Goal: Task Accomplishment & Management: Use online tool/utility

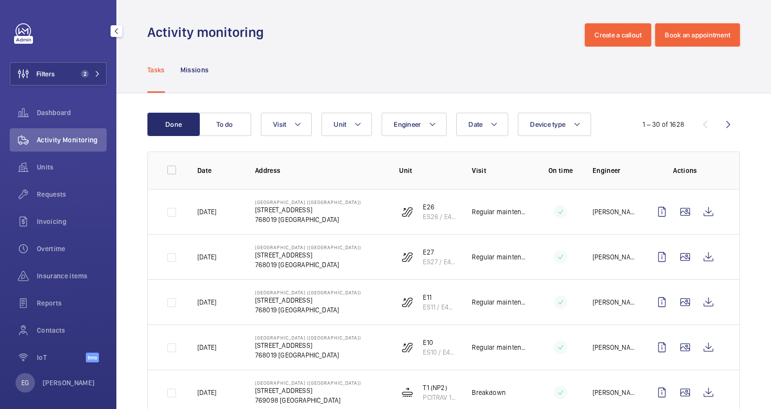
scroll to position [121, 0]
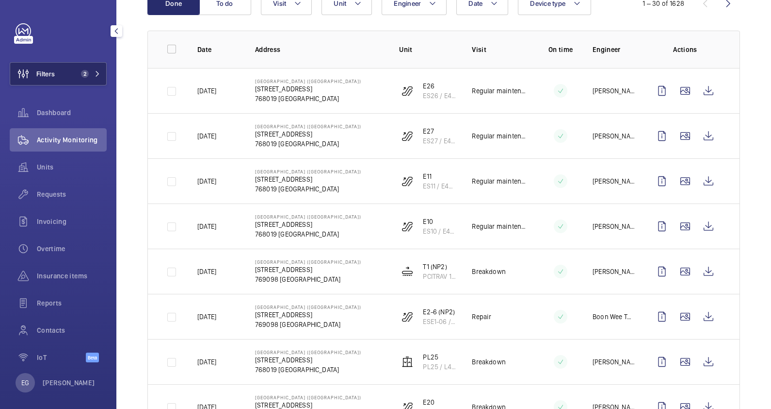
click at [91, 78] on button "Filters 2" at bounding box center [58, 73] width 97 height 23
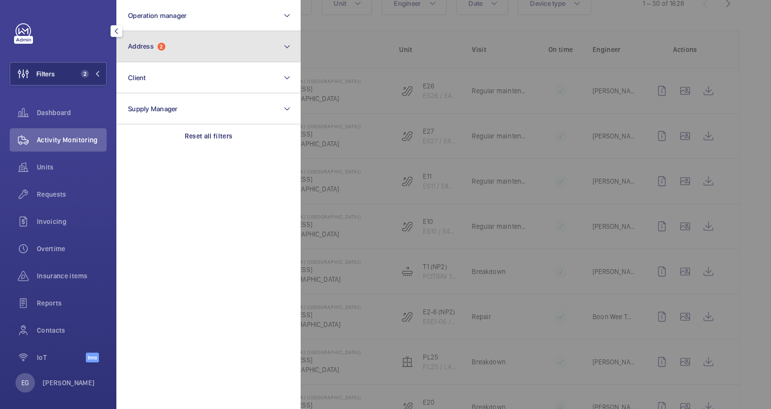
click at [279, 39] on button "Address 2" at bounding box center [208, 46] width 184 height 31
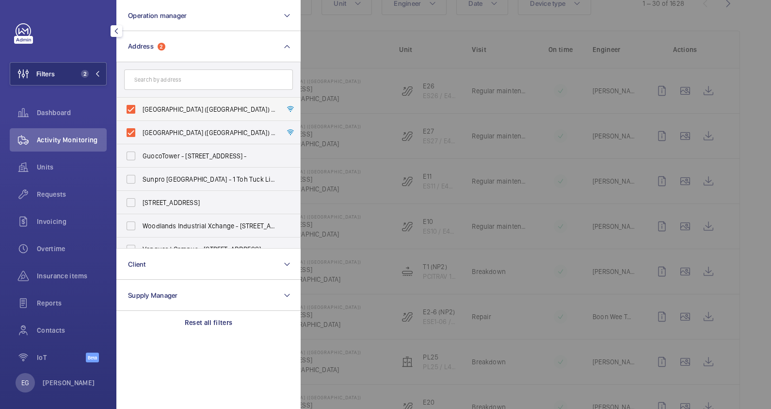
click at [198, 102] on label "[GEOGRAPHIC_DATA] ([GEOGRAPHIC_DATA]) - [STREET_ADDRESS]" at bounding box center [201, 109] width 169 height 23
click at [141, 102] on input "[GEOGRAPHIC_DATA] ([GEOGRAPHIC_DATA]) - [STREET_ADDRESS]" at bounding box center [130, 108] width 19 height 19
checkbox input "false"
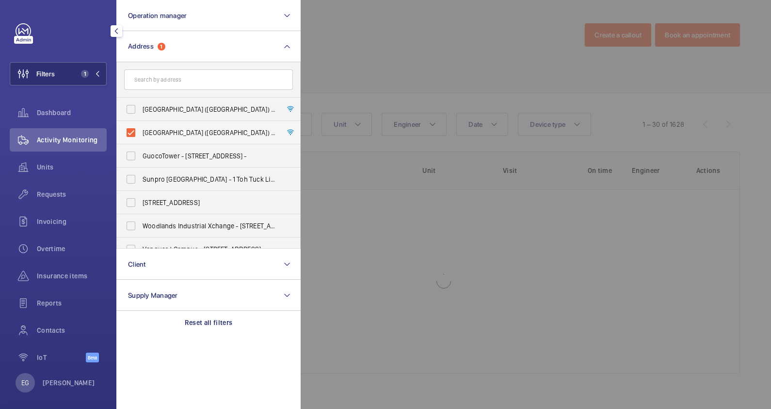
click at [200, 127] on label "[GEOGRAPHIC_DATA] ([GEOGRAPHIC_DATA]) - [STREET_ADDRESS]" at bounding box center [201, 132] width 169 height 23
click at [141, 127] on input "[GEOGRAPHIC_DATA] ([GEOGRAPHIC_DATA]) - [STREET_ADDRESS]" at bounding box center [130, 132] width 19 height 19
checkbox input "false"
click at [188, 82] on input "text" at bounding box center [208, 79] width 169 height 20
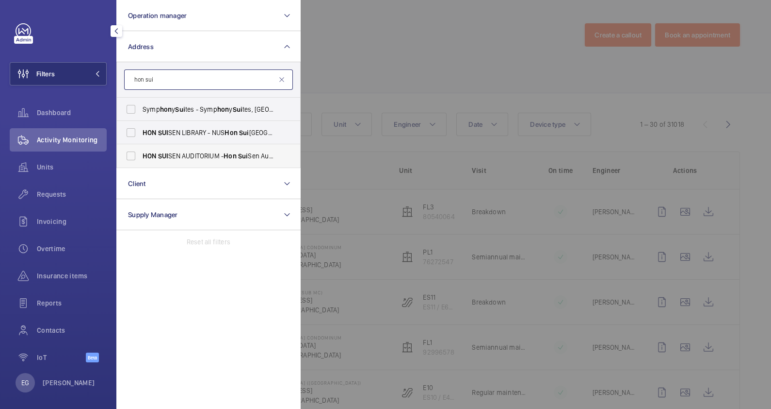
type input "hon sui"
click at [224, 152] on span "[PERSON_NAME] AUDITORIUM - [PERSON_NAME][GEOGRAPHIC_DATA], [GEOGRAPHIC_DATA] -" at bounding box center [209, 156] width 133 height 10
click at [141, 152] on input "[PERSON_NAME] AUDITORIUM - [PERSON_NAME][GEOGRAPHIC_DATA], [GEOGRAPHIC_DATA] -" at bounding box center [130, 155] width 19 height 19
checkbox input "true"
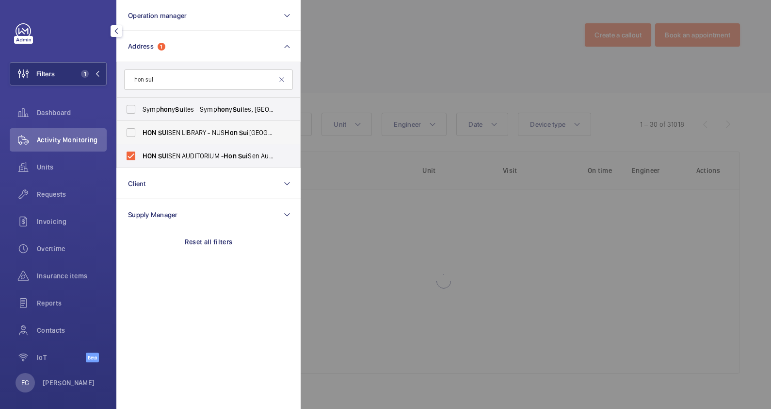
drag, startPoint x: 224, startPoint y: 133, endPoint x: 230, endPoint y: 126, distance: 8.9
click at [224, 132] on span "[PERSON_NAME] LIBRARY - NUS [PERSON_NAME][GEOGRAPHIC_DATA], [GEOGRAPHIC_DATA]" at bounding box center [209, 133] width 133 height 10
click at [141, 132] on input "[PERSON_NAME] LIBRARY - NUS [PERSON_NAME][GEOGRAPHIC_DATA], [GEOGRAPHIC_DATA]" at bounding box center [130, 132] width 19 height 19
checkbox input "true"
click at [331, 59] on div at bounding box center [686, 204] width 771 height 409
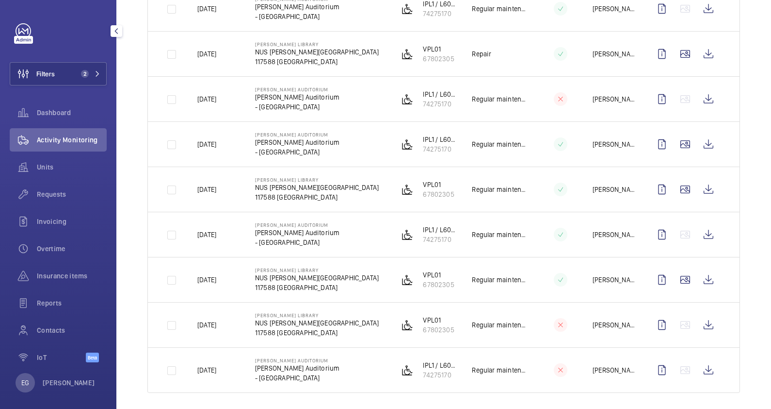
scroll to position [954, 0]
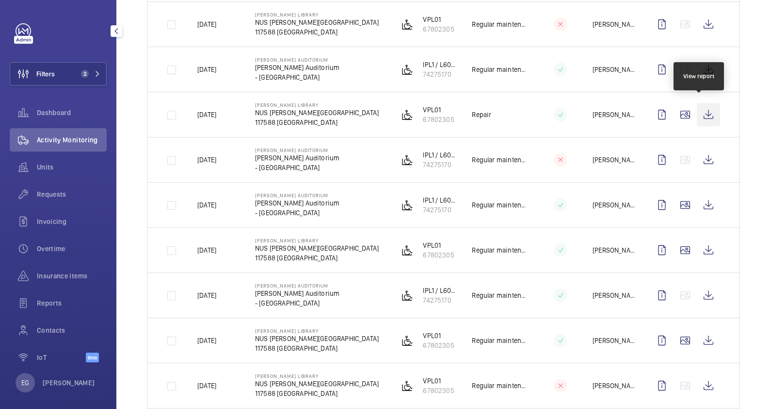
click at [706, 112] on wm-front-icon-button at bounding box center [708, 114] width 23 height 23
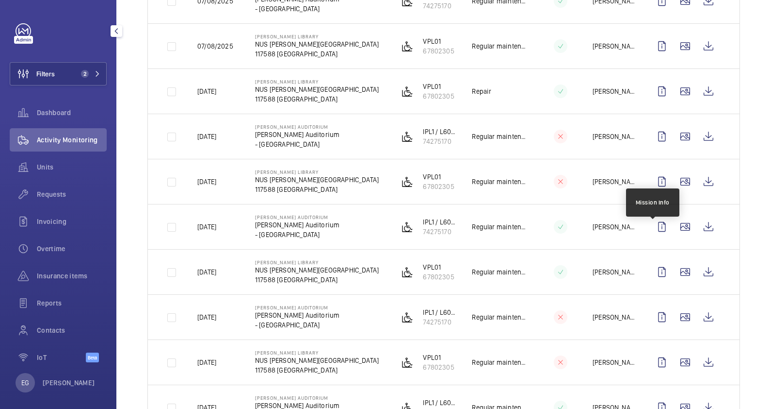
scroll to position [287, 0]
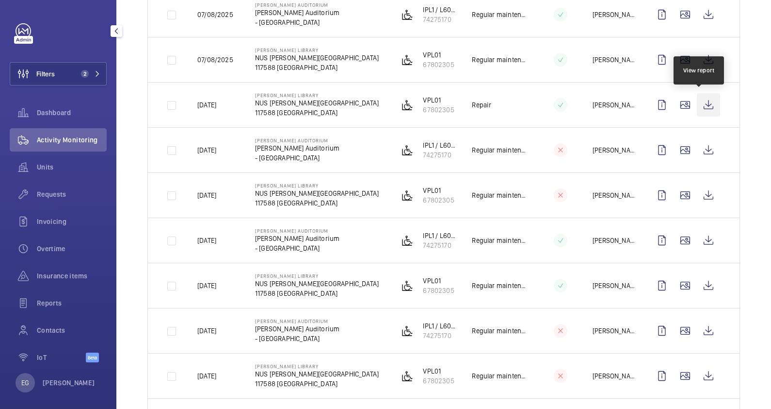
click at [706, 104] on wm-front-icon-button at bounding box center [708, 104] width 23 height 23
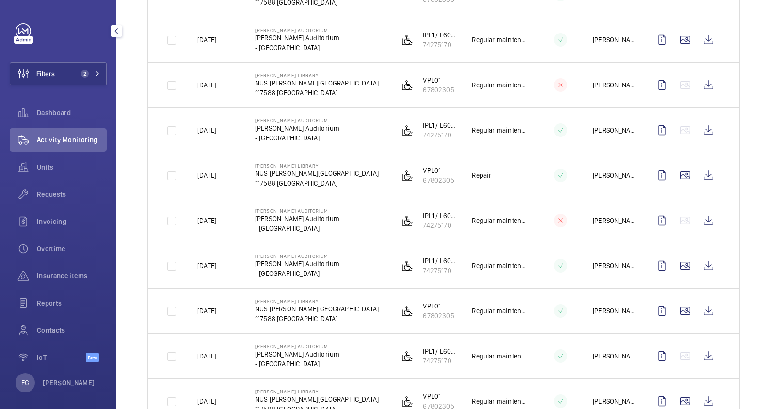
scroll to position [1015, 0]
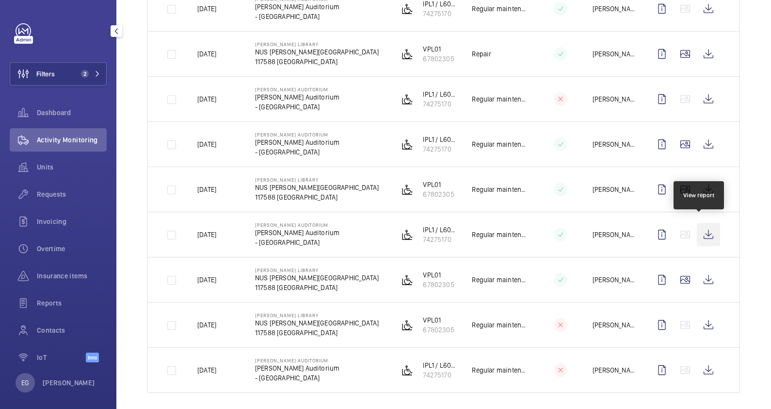
click at [704, 227] on wm-front-icon-button at bounding box center [708, 234] width 23 height 23
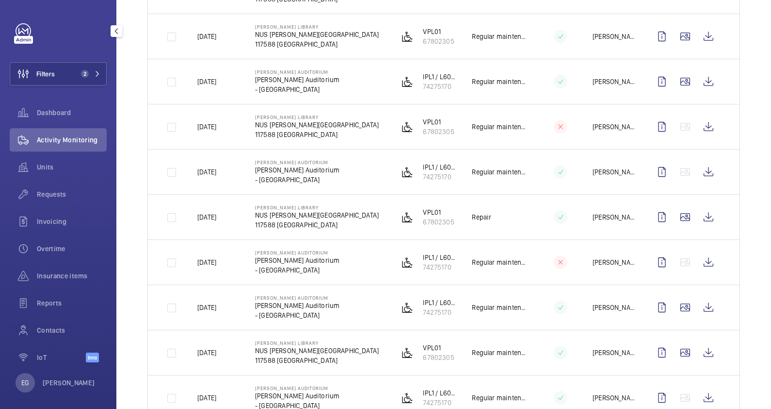
scroll to position [833, 0]
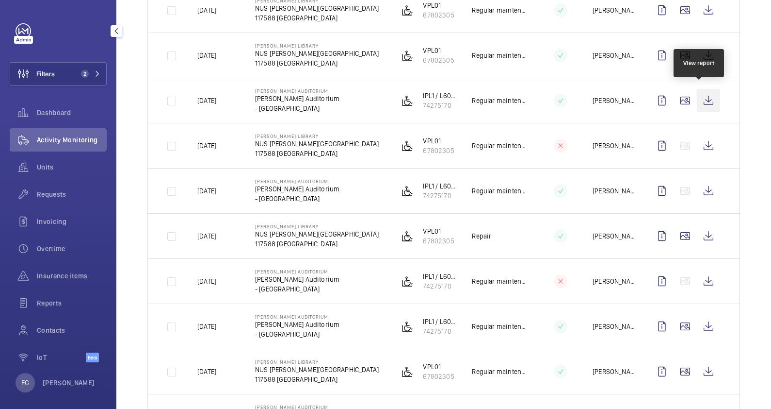
click at [699, 97] on wm-front-icon-button at bounding box center [708, 100] width 23 height 23
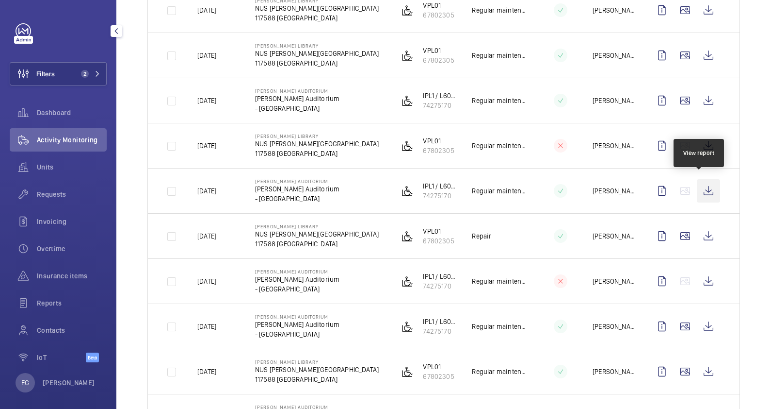
click at [701, 189] on wm-front-icon-button at bounding box center [708, 190] width 23 height 23
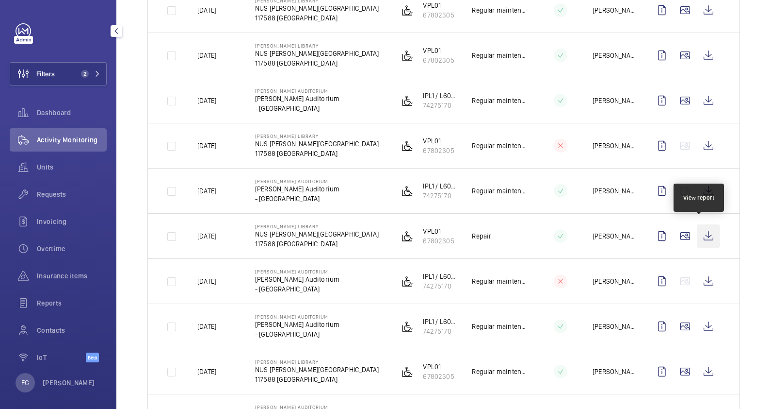
click at [702, 232] on wm-front-icon-button at bounding box center [708, 235] width 23 height 23
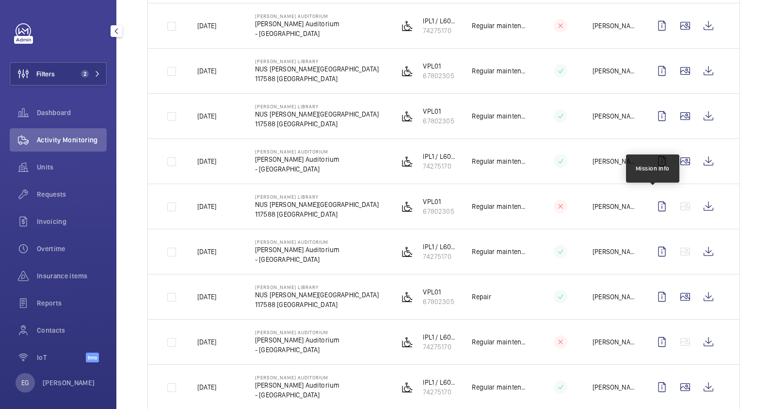
scroll to position [651, 0]
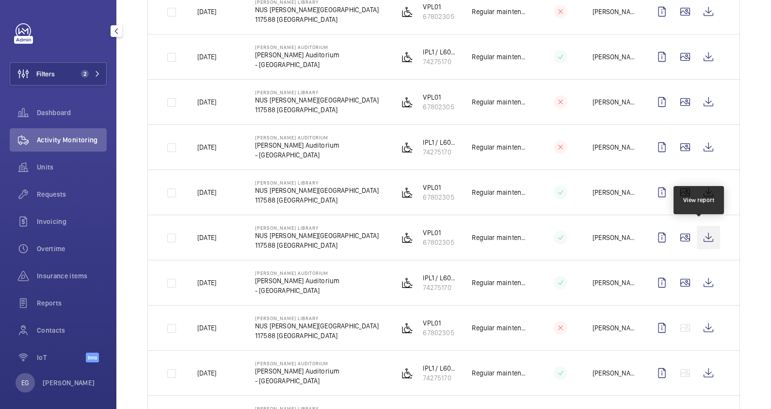
click at [697, 235] on wm-front-icon-button at bounding box center [708, 237] width 23 height 23
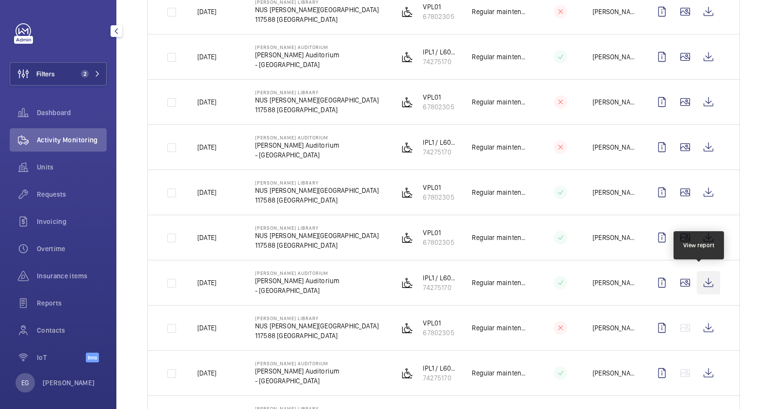
click at [709, 278] on wm-front-icon-button at bounding box center [708, 282] width 23 height 23
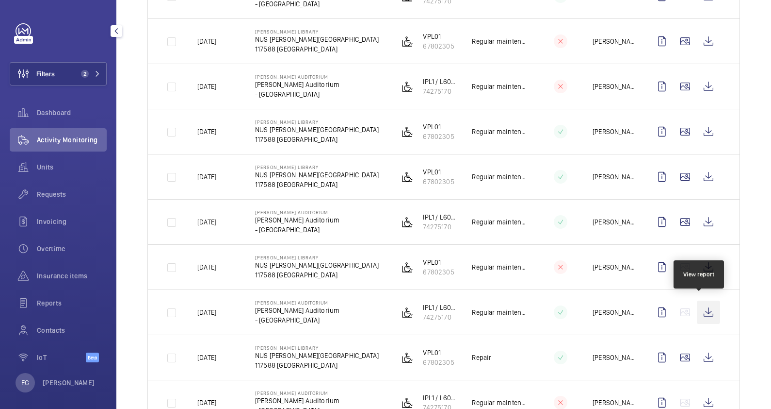
click at [699, 308] on wm-front-icon-button at bounding box center [708, 311] width 23 height 23
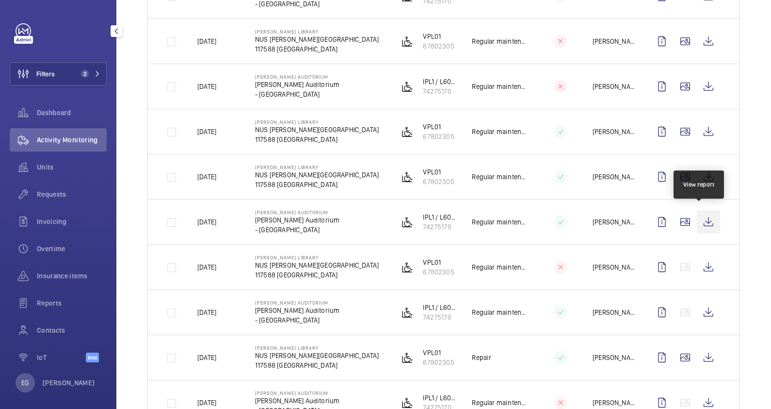
click at [705, 216] on wm-front-icon-button at bounding box center [708, 221] width 23 height 23
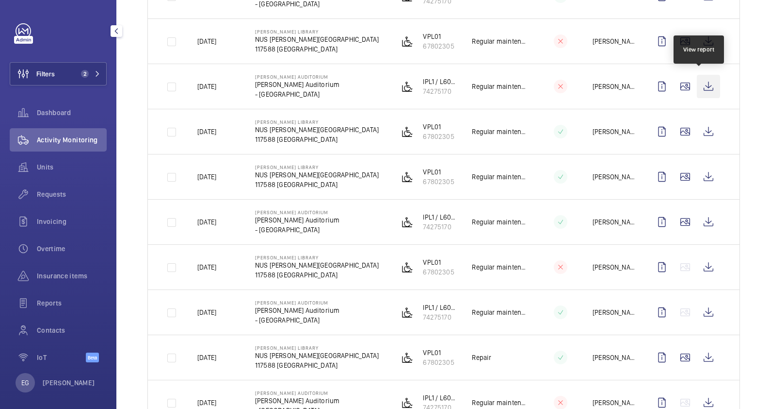
click at [701, 80] on wm-front-icon-button at bounding box center [708, 86] width 23 height 23
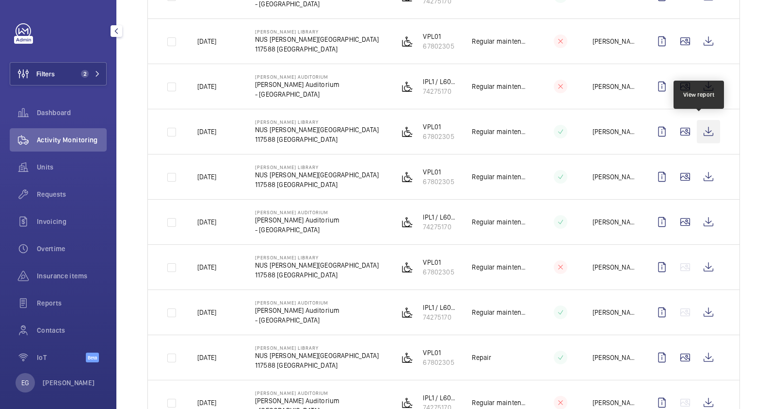
scroll to position [651, 0]
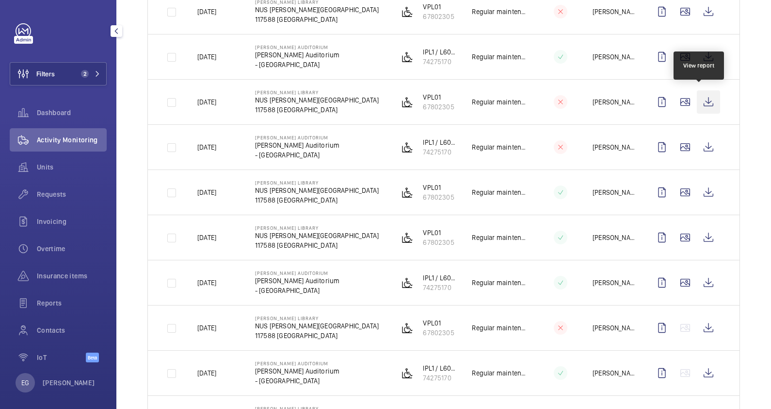
click at [710, 98] on wm-front-icon-button at bounding box center [708, 101] width 23 height 23
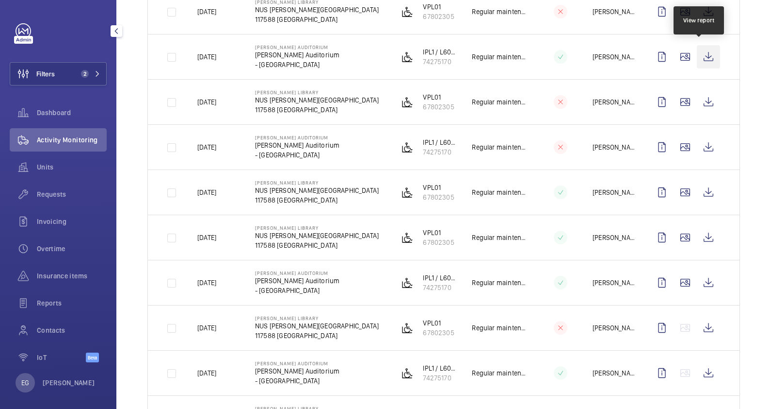
click at [699, 52] on wm-front-icon-button at bounding box center [708, 56] width 23 height 23
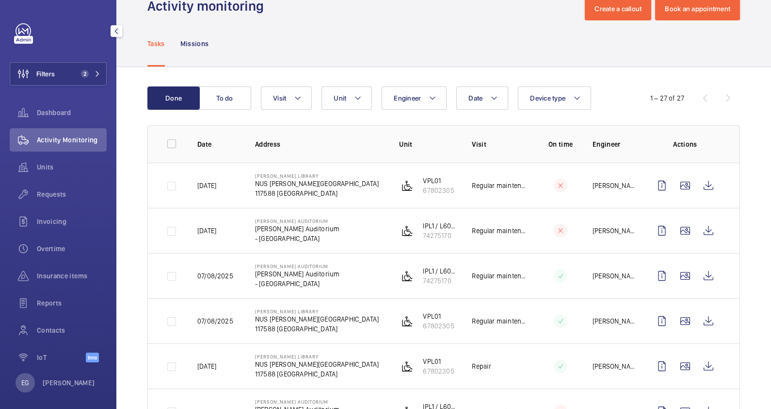
scroll to position [0, 0]
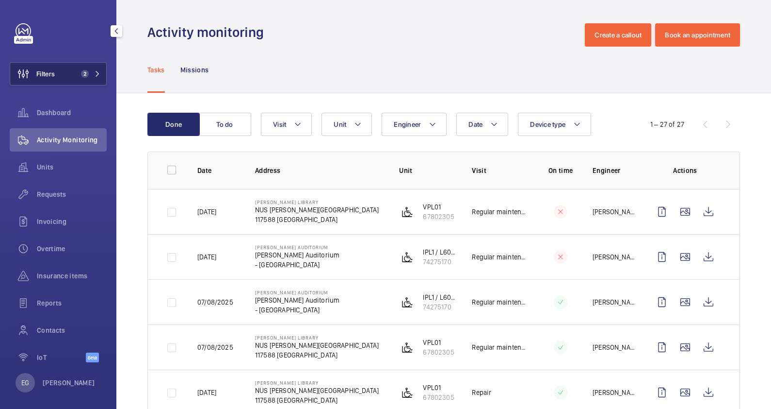
click at [90, 69] on button "Filters 2" at bounding box center [58, 73] width 97 height 23
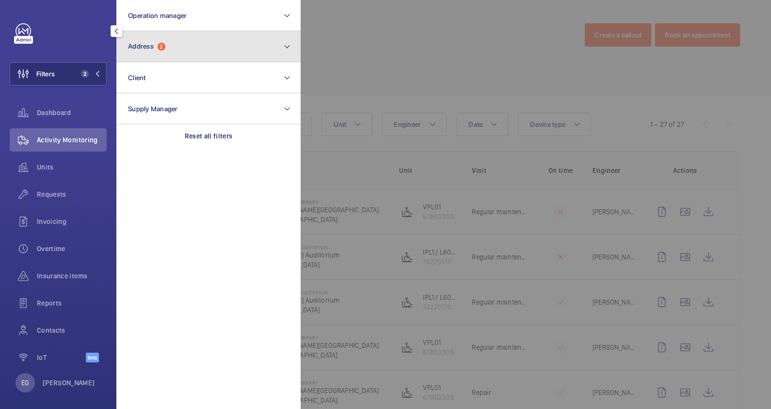
click at [216, 46] on button "Address 2" at bounding box center [208, 46] width 184 height 31
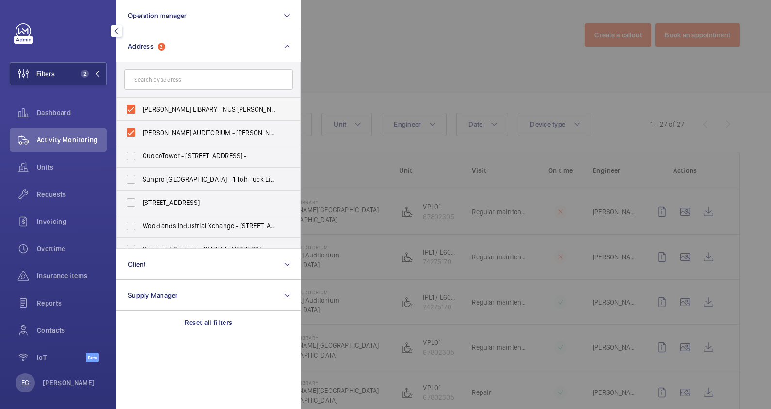
click at [206, 104] on span "[PERSON_NAME] LIBRARY - NUS [PERSON_NAME][GEOGRAPHIC_DATA], [GEOGRAPHIC_DATA]" at bounding box center [209, 109] width 133 height 10
click at [141, 104] on input "[PERSON_NAME] LIBRARY - NUS [PERSON_NAME][GEOGRAPHIC_DATA], [GEOGRAPHIC_DATA]" at bounding box center [130, 108] width 19 height 19
checkbox input "false"
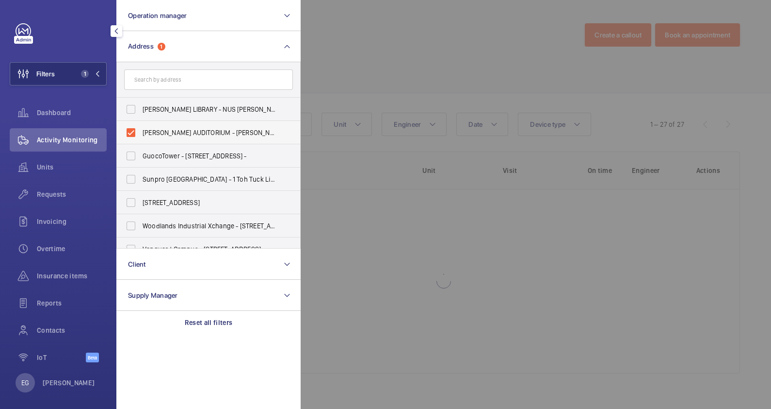
click at [204, 128] on span "[PERSON_NAME] AUDITORIUM - [PERSON_NAME][GEOGRAPHIC_DATA], [GEOGRAPHIC_DATA] -" at bounding box center [209, 133] width 133 height 10
click at [141, 127] on input "[PERSON_NAME] AUDITORIUM - [PERSON_NAME][GEOGRAPHIC_DATA], [GEOGRAPHIC_DATA] -" at bounding box center [130, 132] width 19 height 19
checkbox input "false"
click at [213, 84] on input "text" at bounding box center [208, 79] width 169 height 20
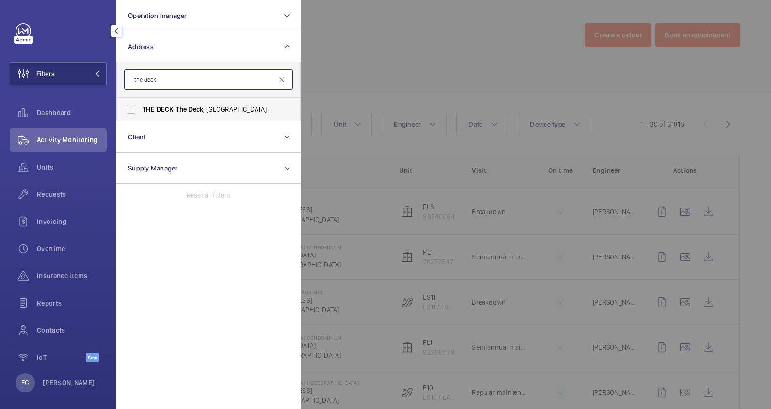
type input "the deck"
click at [213, 103] on label "THE DECK - The Deck , [GEOGRAPHIC_DATA] -" at bounding box center [201, 109] width 169 height 23
click at [141, 103] on input "THE DECK - The Deck , [GEOGRAPHIC_DATA] -" at bounding box center [130, 108] width 19 height 19
checkbox input "true"
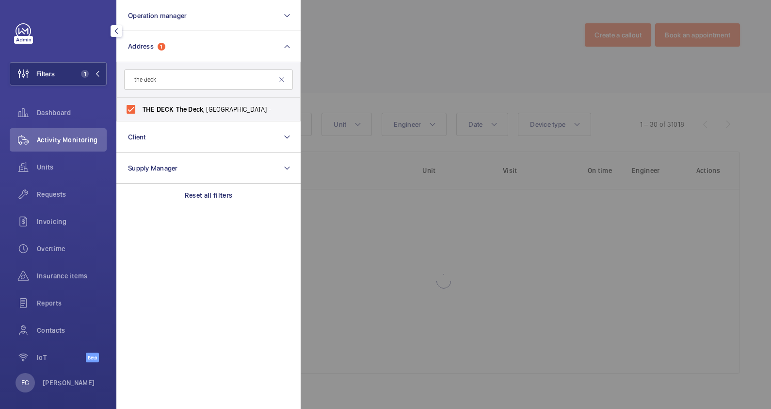
click at [428, 56] on div at bounding box center [686, 204] width 771 height 409
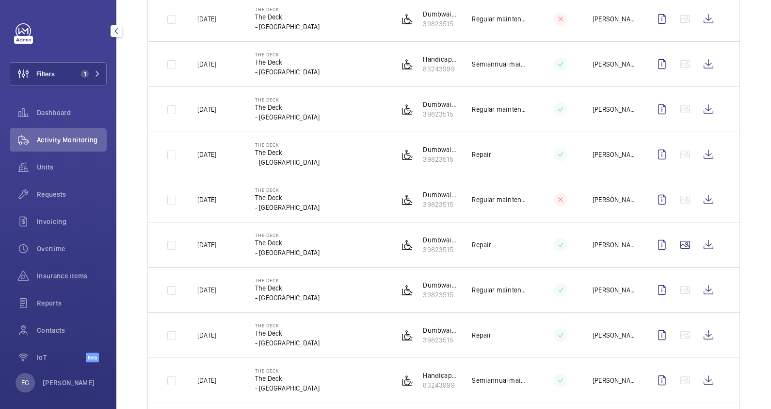
scroll to position [728, 0]
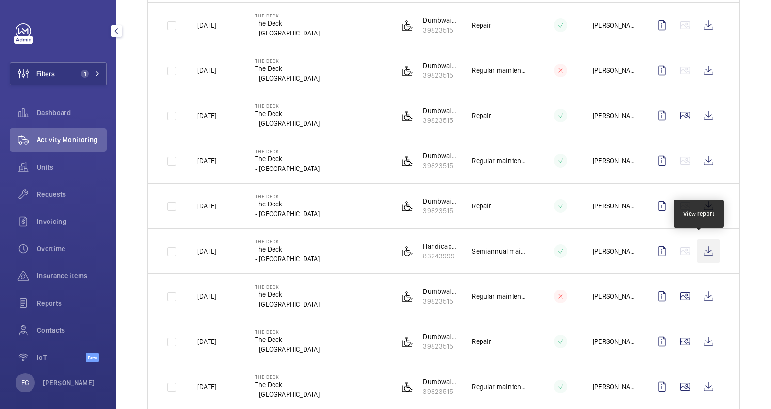
click at [706, 247] on wm-front-icon-button at bounding box center [708, 250] width 23 height 23
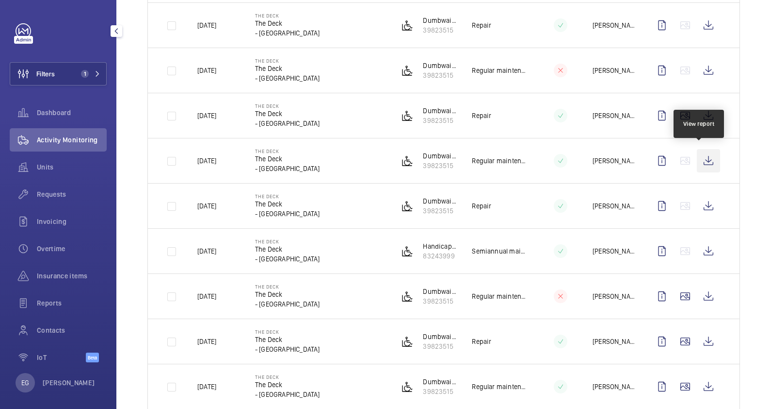
click at [697, 155] on wm-front-icon-button at bounding box center [708, 160] width 23 height 23
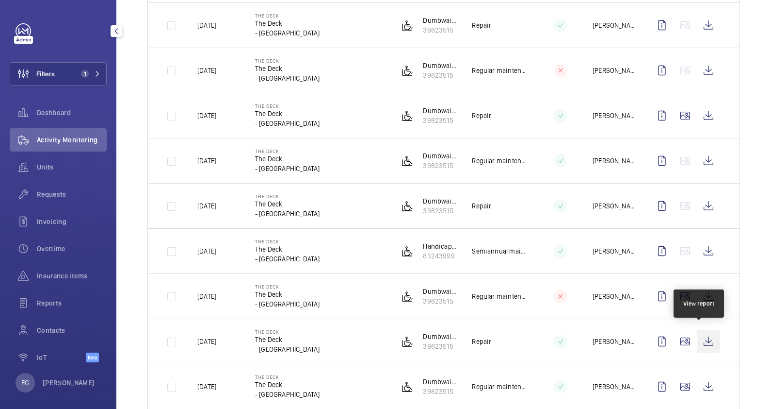
click at [704, 338] on wm-front-icon-button at bounding box center [708, 340] width 23 height 23
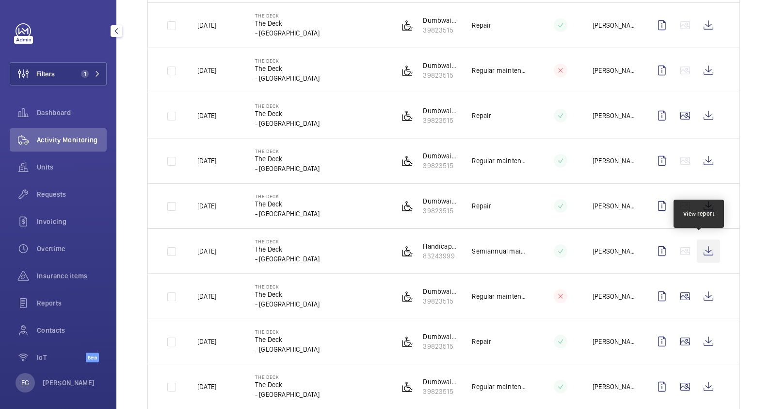
click at [698, 249] on wm-front-icon-button at bounding box center [708, 250] width 23 height 23
click at [705, 246] on wm-front-icon-button at bounding box center [708, 250] width 23 height 23
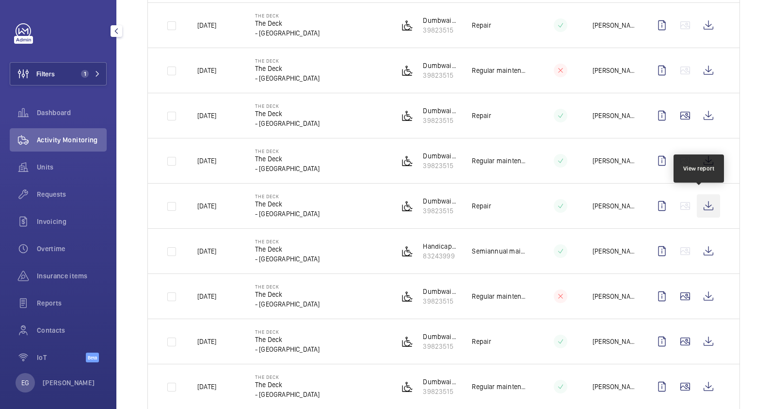
click at [704, 206] on wm-front-icon-button at bounding box center [708, 205] width 23 height 23
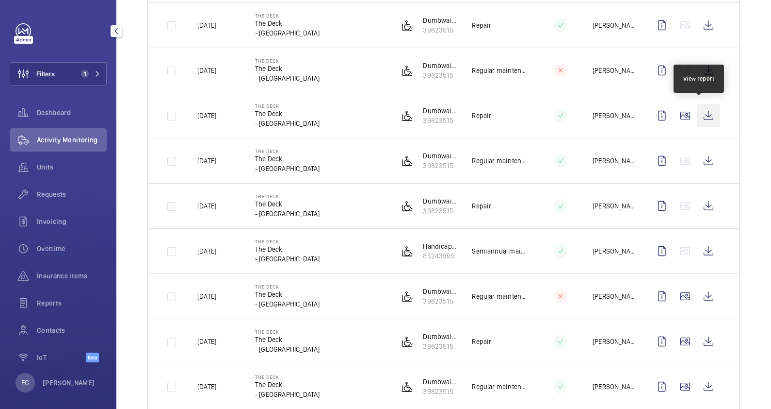
click at [700, 109] on wm-front-icon-button at bounding box center [708, 115] width 23 height 23
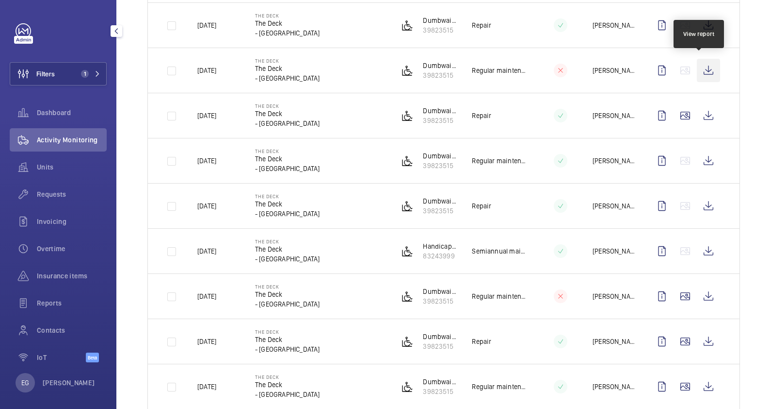
click at [701, 65] on wm-front-icon-button at bounding box center [708, 70] width 23 height 23
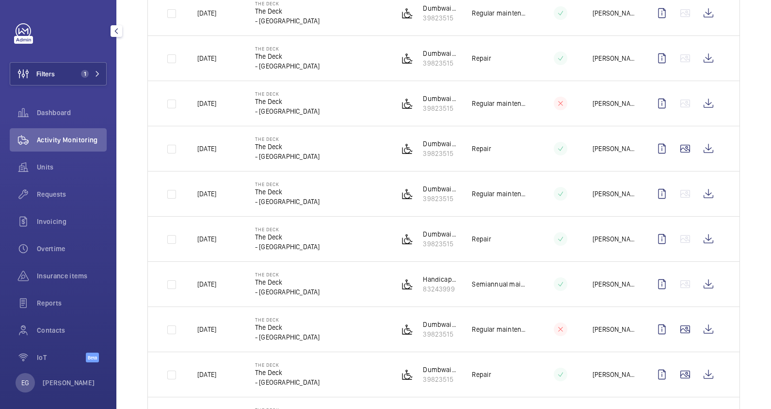
scroll to position [667, 0]
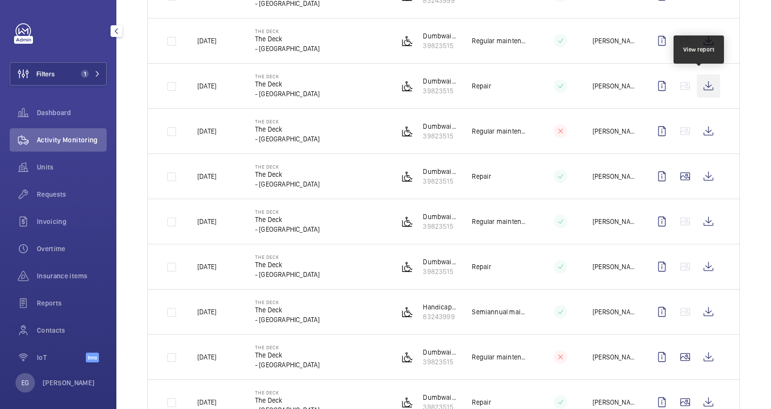
click at [699, 81] on wm-front-icon-button at bounding box center [708, 85] width 23 height 23
click at [698, 43] on wm-front-icon-button at bounding box center [708, 40] width 23 height 23
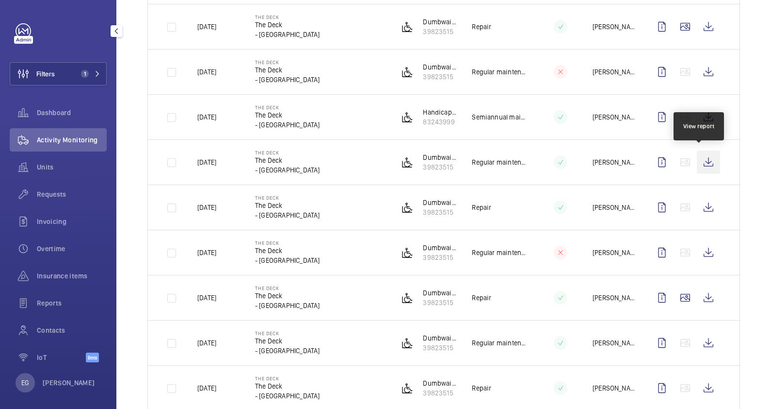
click at [698, 158] on wm-front-icon-button at bounding box center [708, 161] width 23 height 23
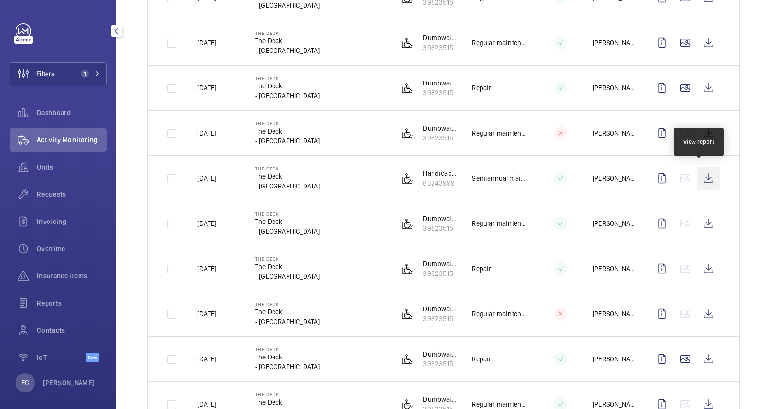
click at [705, 177] on wm-front-icon-button at bounding box center [708, 177] width 23 height 23
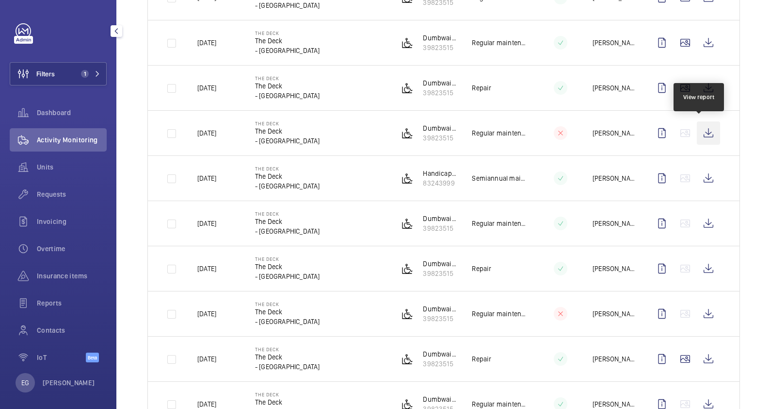
click at [703, 131] on wm-front-icon-button at bounding box center [708, 132] width 23 height 23
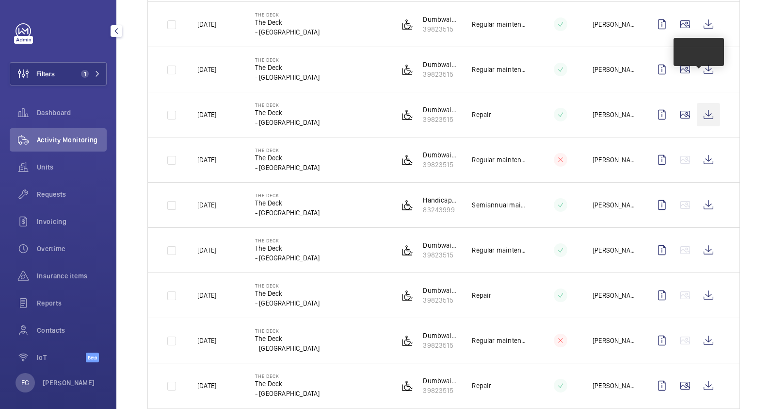
scroll to position [424, 0]
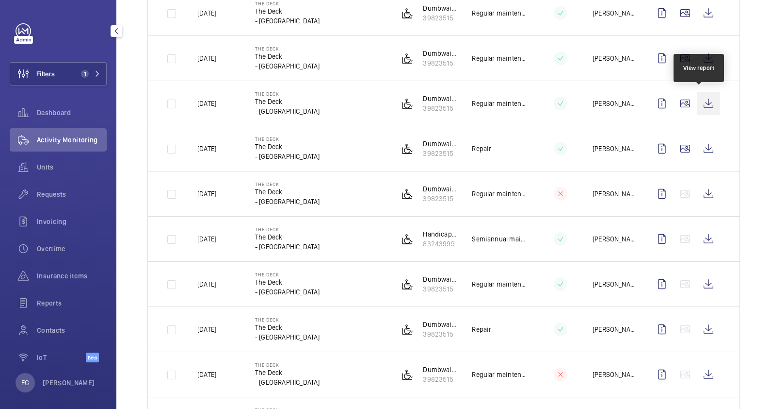
click at [697, 102] on wm-front-icon-button at bounding box center [708, 103] width 23 height 23
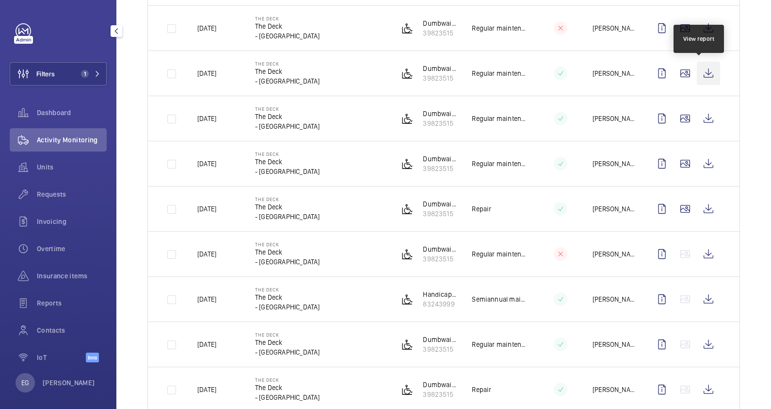
click at [703, 73] on wm-front-icon-button at bounding box center [708, 73] width 23 height 23
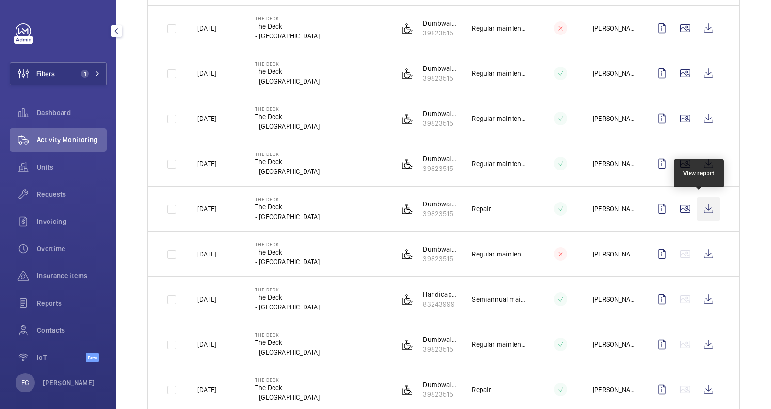
click at [708, 208] on wm-front-icon-button at bounding box center [708, 208] width 23 height 23
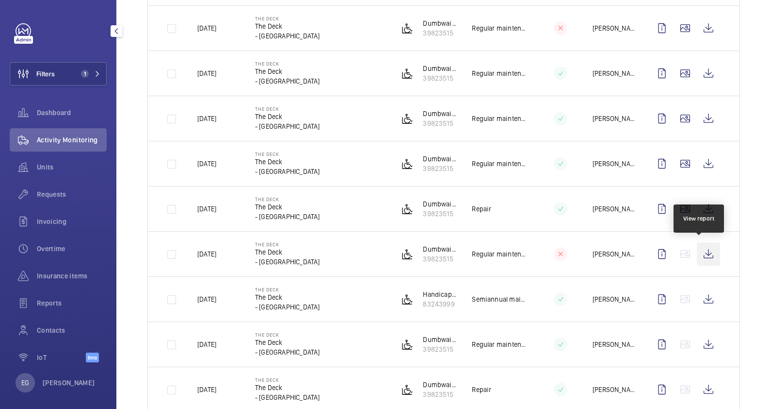
click at [700, 253] on wm-front-icon-button at bounding box center [708, 253] width 23 height 23
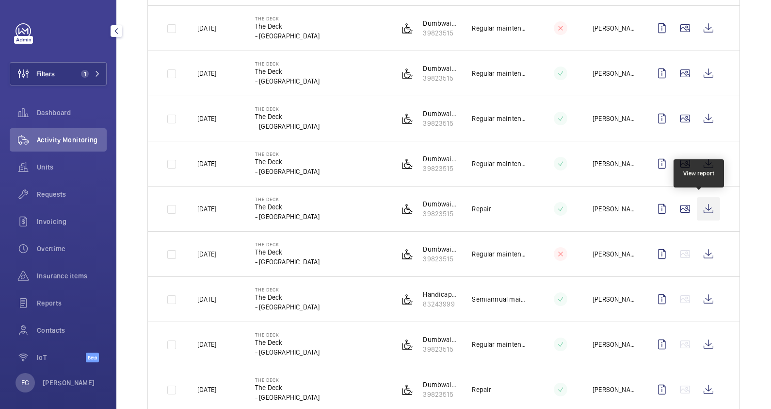
click at [698, 208] on wm-front-icon-button at bounding box center [708, 208] width 23 height 23
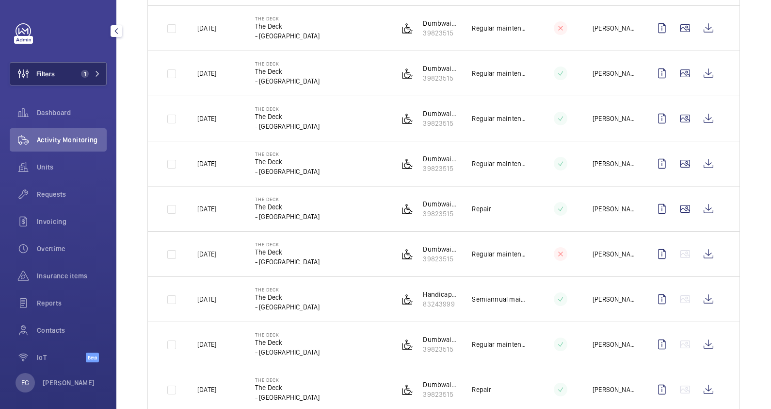
click at [87, 65] on button "Filters 1" at bounding box center [58, 73] width 97 height 23
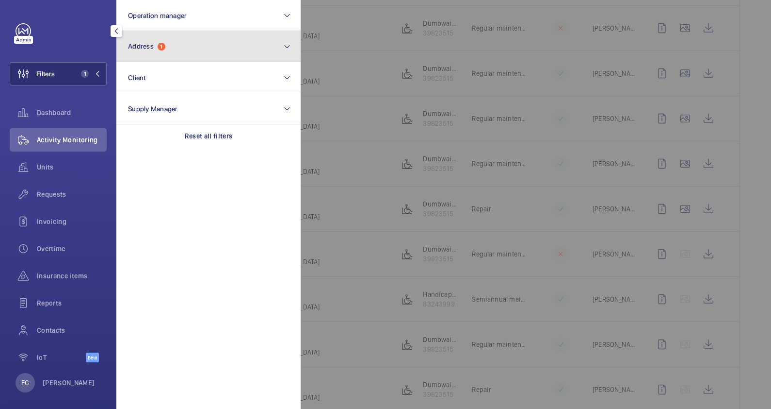
click at [177, 46] on button "Address 1" at bounding box center [208, 46] width 184 height 31
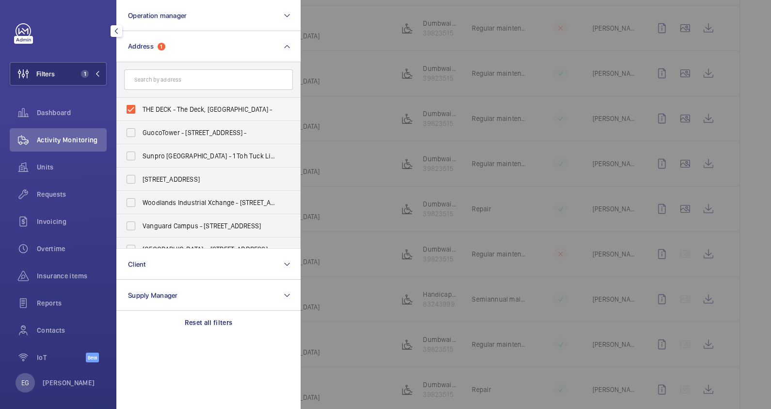
click at [194, 108] on span "THE DECK - The Deck, [GEOGRAPHIC_DATA] -" at bounding box center [209, 109] width 133 height 10
click at [141, 108] on input "THE DECK - The Deck, [GEOGRAPHIC_DATA] -" at bounding box center [130, 108] width 19 height 19
checkbox input "false"
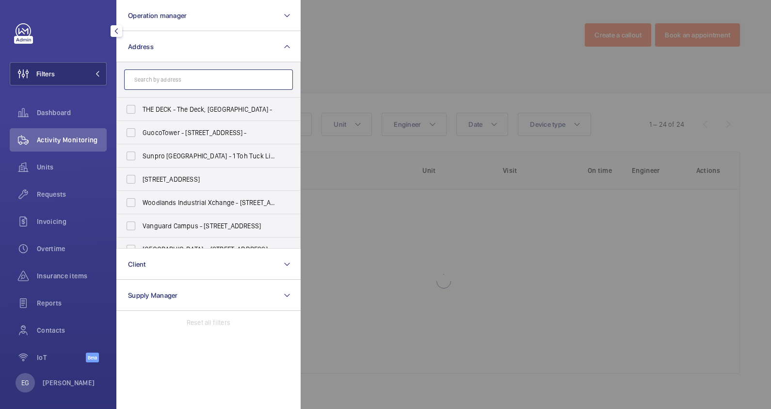
click at [194, 81] on input "text" at bounding box center [208, 79] width 169 height 20
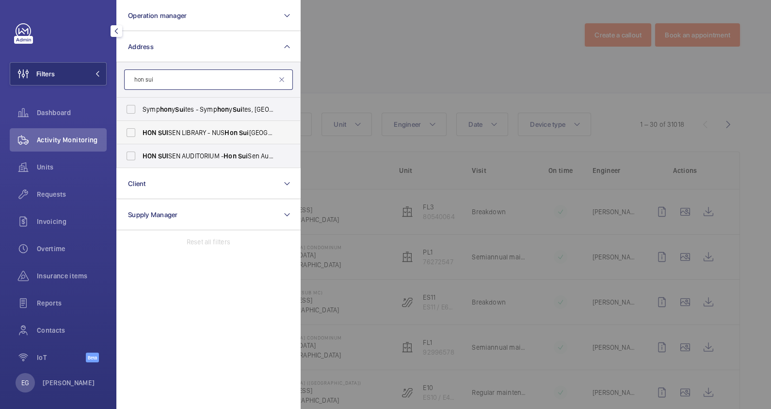
type input "hon sui"
click at [206, 131] on span "[PERSON_NAME] LIBRARY - NUS [PERSON_NAME][GEOGRAPHIC_DATA], [GEOGRAPHIC_DATA]" at bounding box center [209, 133] width 133 height 10
click at [141, 131] on input "[PERSON_NAME] LIBRARY - NUS [PERSON_NAME][GEOGRAPHIC_DATA], [GEOGRAPHIC_DATA]" at bounding box center [130, 132] width 19 height 19
checkbox input "true"
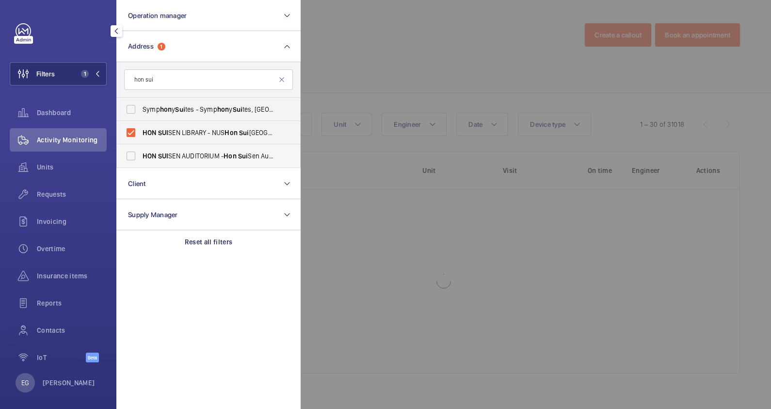
click at [230, 153] on span "Hon" at bounding box center [230, 156] width 13 height 8
click at [141, 153] on input "[PERSON_NAME] AUDITORIUM - [PERSON_NAME][GEOGRAPHIC_DATA], [GEOGRAPHIC_DATA] -" at bounding box center [130, 155] width 19 height 19
checkbox input "true"
click at [399, 46] on div at bounding box center [686, 204] width 771 height 409
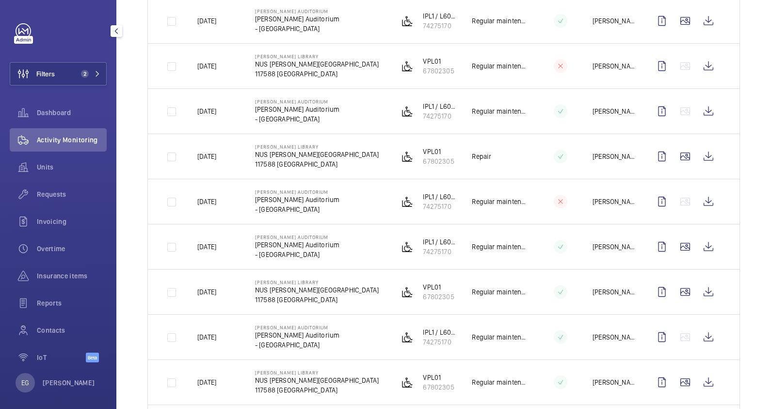
scroll to position [894, 0]
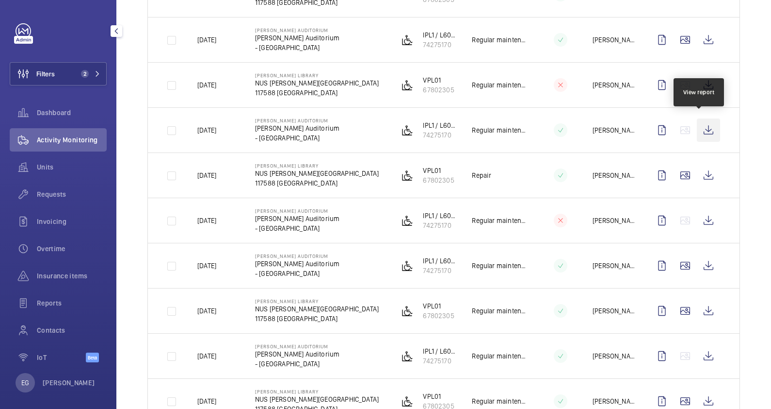
click at [698, 124] on wm-front-icon-button at bounding box center [708, 129] width 23 height 23
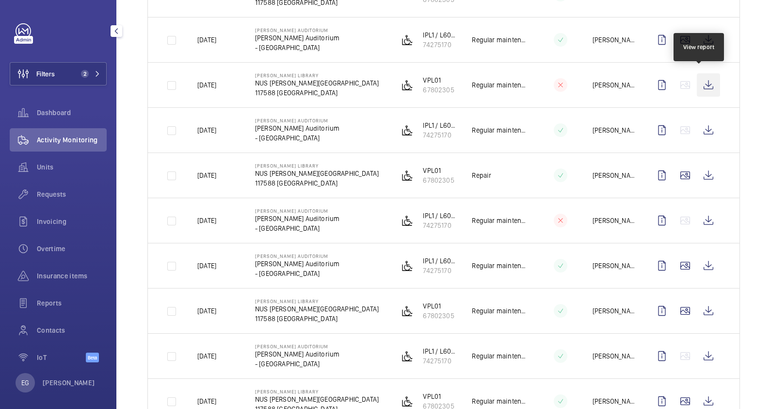
click at [708, 79] on wm-front-icon-button at bounding box center [708, 84] width 23 height 23
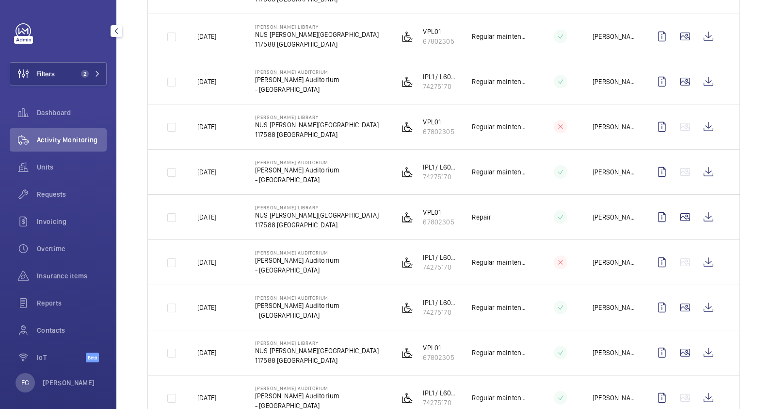
scroll to position [833, 0]
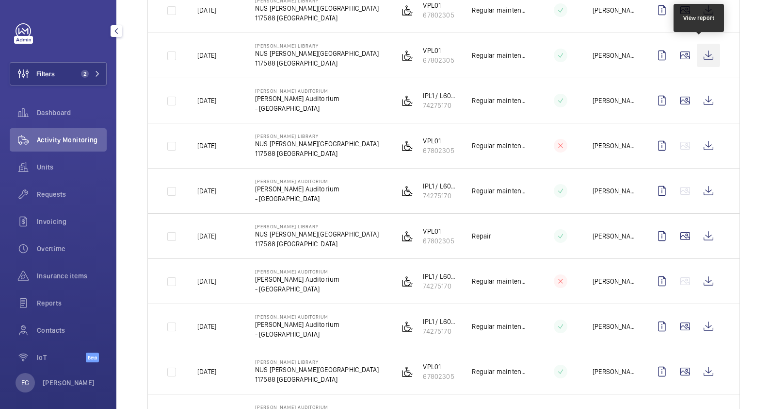
click at [697, 51] on wm-front-icon-button at bounding box center [708, 55] width 23 height 23
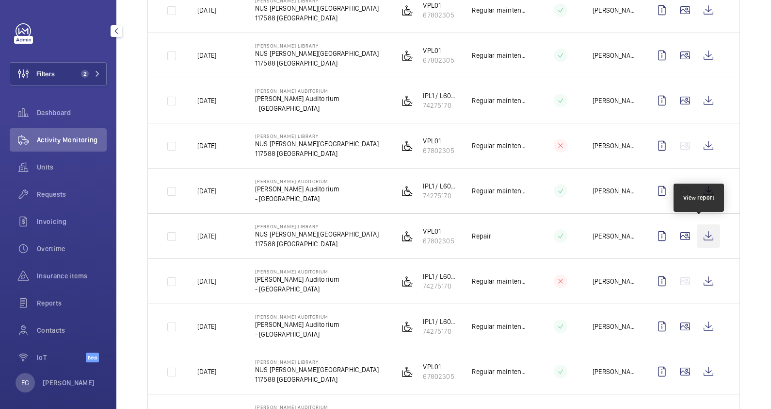
click at [703, 233] on wm-front-icon-button at bounding box center [708, 235] width 23 height 23
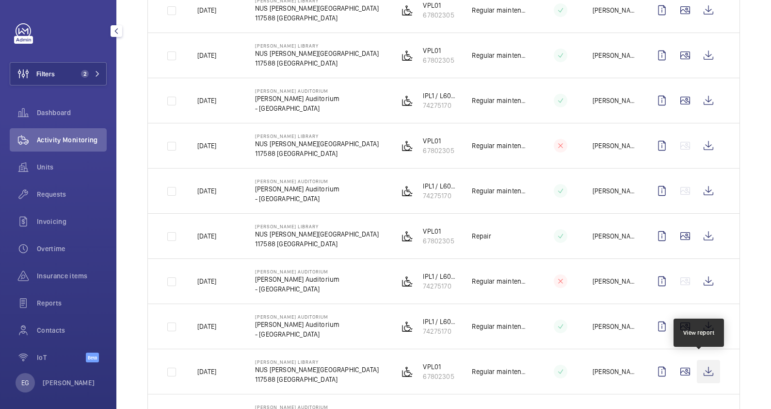
click at [705, 366] on wm-front-icon-button at bounding box center [708, 371] width 23 height 23
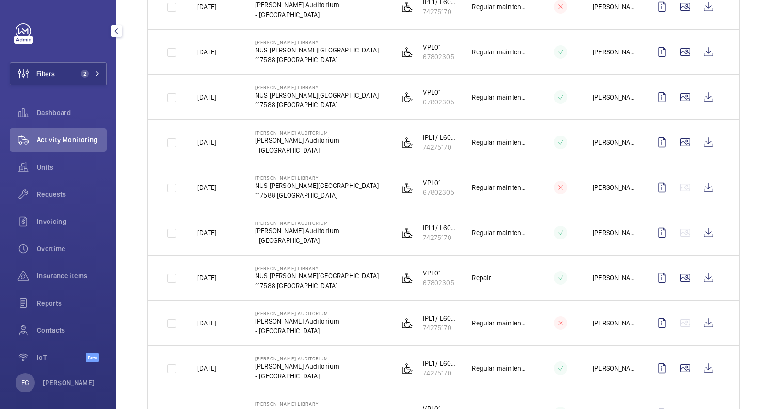
scroll to position [772, 0]
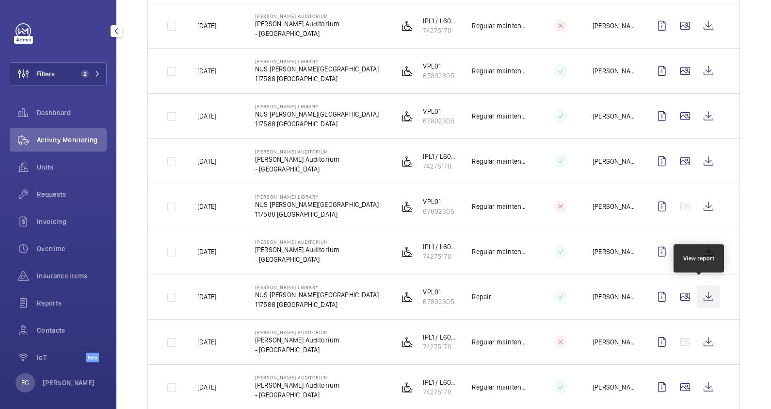
click at [702, 294] on wm-front-icon-button at bounding box center [708, 296] width 23 height 23
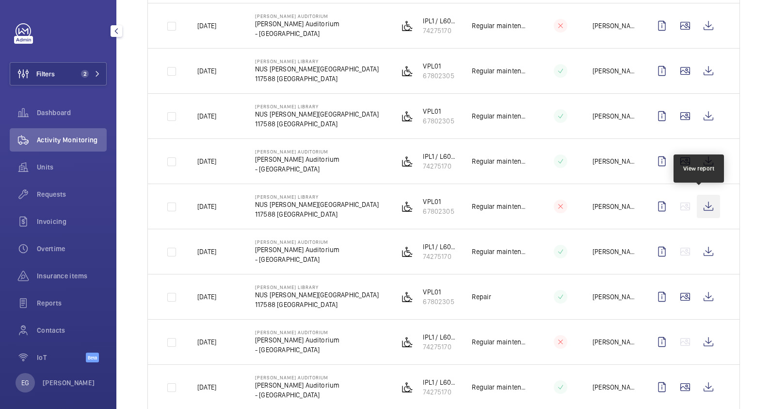
click at [705, 200] on wm-front-icon-button at bounding box center [708, 206] width 23 height 23
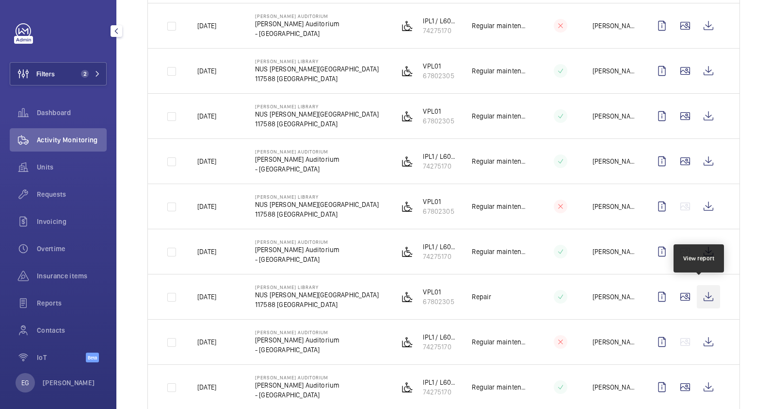
click at [703, 292] on wm-front-icon-button at bounding box center [708, 296] width 23 height 23
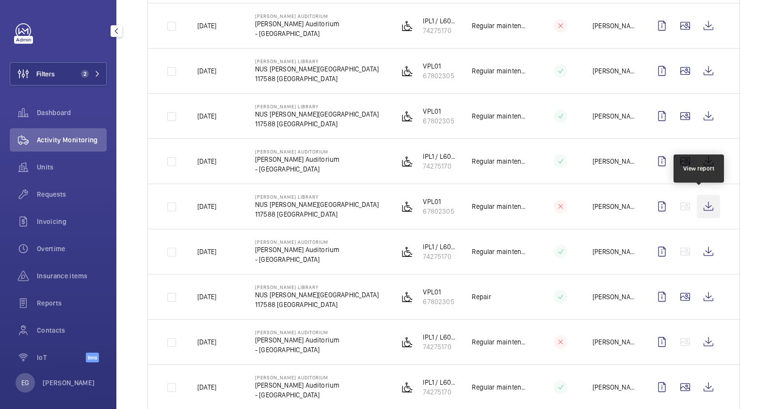
click at [698, 202] on wm-front-icon-button at bounding box center [708, 206] width 23 height 23
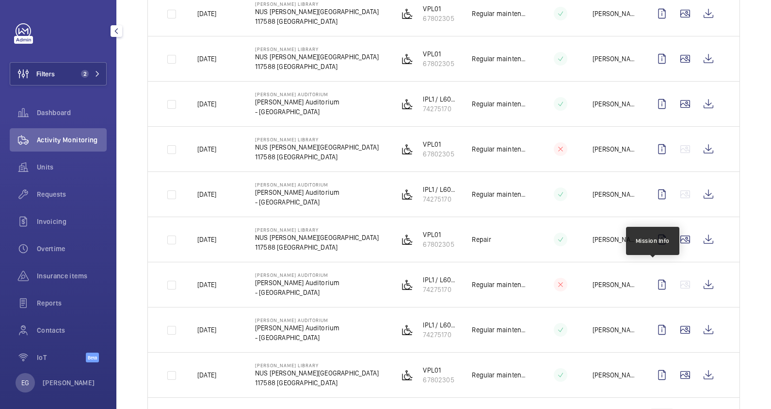
scroll to position [1015, 0]
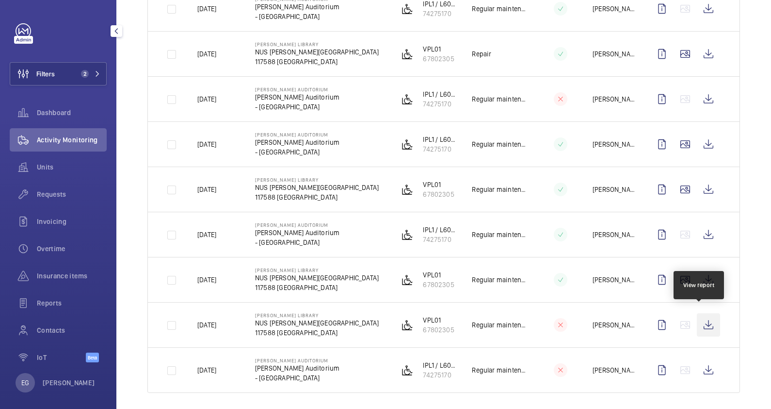
click at [711, 313] on wm-front-icon-button at bounding box center [708, 324] width 23 height 23
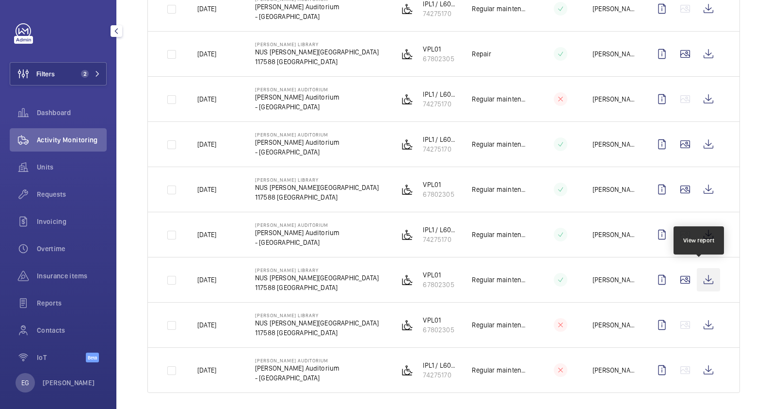
click at [698, 270] on wm-front-icon-button at bounding box center [708, 279] width 23 height 23
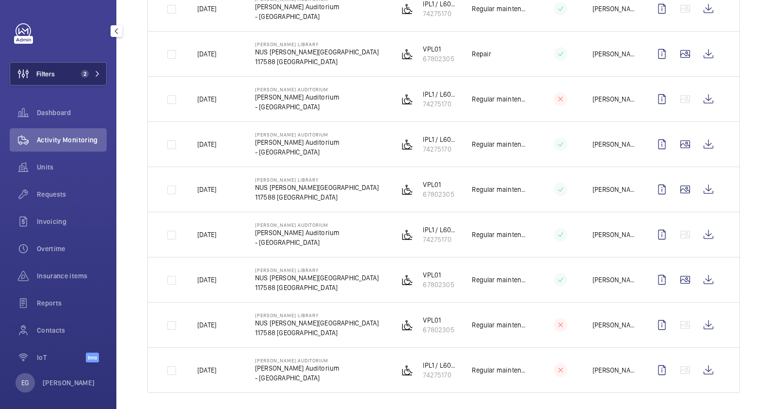
click at [81, 75] on span "2" at bounding box center [85, 74] width 8 height 8
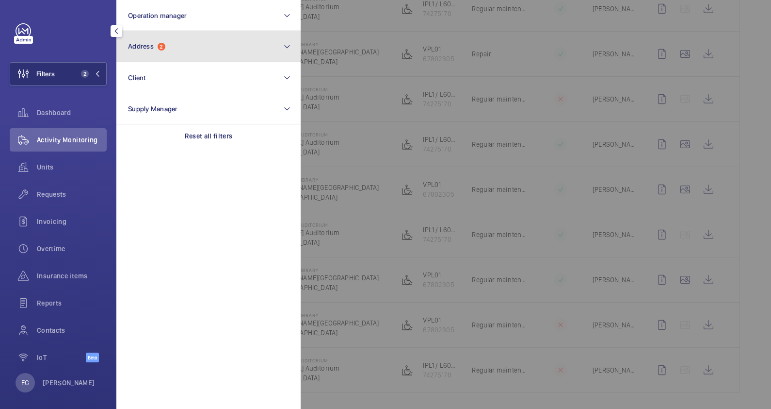
click at [174, 49] on button "Address 2" at bounding box center [208, 46] width 184 height 31
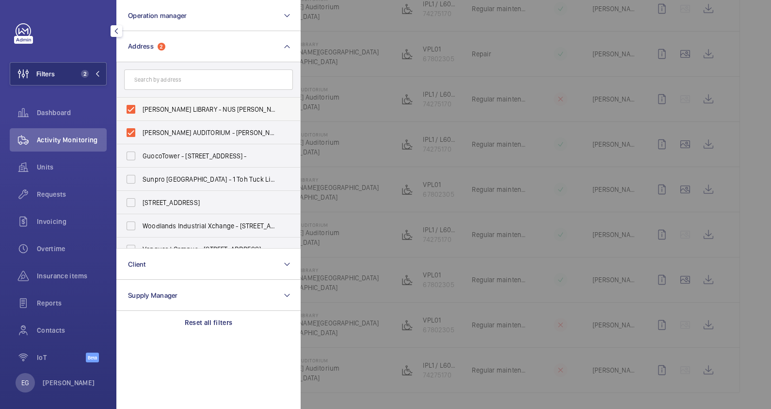
click at [173, 109] on span "[PERSON_NAME] LIBRARY - NUS [PERSON_NAME][GEOGRAPHIC_DATA], [GEOGRAPHIC_DATA]" at bounding box center [209, 109] width 133 height 10
click at [141, 109] on input "[PERSON_NAME] LIBRARY - NUS [PERSON_NAME][GEOGRAPHIC_DATA], [GEOGRAPHIC_DATA]" at bounding box center [130, 108] width 19 height 19
checkbox input "false"
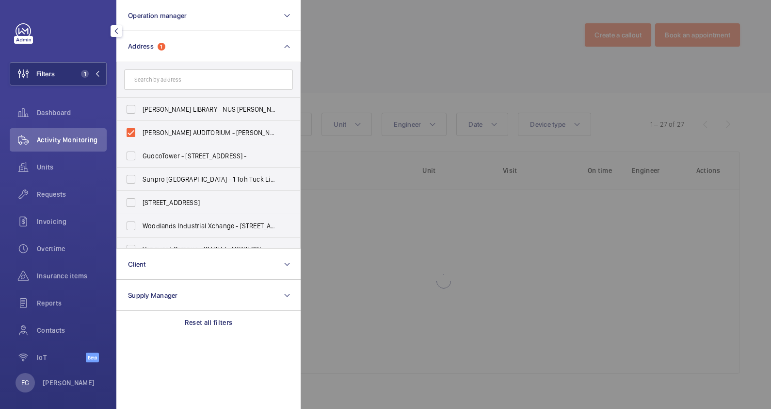
drag, startPoint x: 173, startPoint y: 129, endPoint x: 173, endPoint y: 84, distance: 44.6
click at [173, 129] on span "[PERSON_NAME] AUDITORIUM - [PERSON_NAME][GEOGRAPHIC_DATA], [GEOGRAPHIC_DATA] -" at bounding box center [209, 133] width 133 height 10
click at [141, 129] on input "[PERSON_NAME] AUDITORIUM - [PERSON_NAME][GEOGRAPHIC_DATA], [GEOGRAPHIC_DATA] -" at bounding box center [130, 132] width 19 height 19
checkbox input "false"
click at [175, 76] on input "text" at bounding box center [208, 79] width 169 height 20
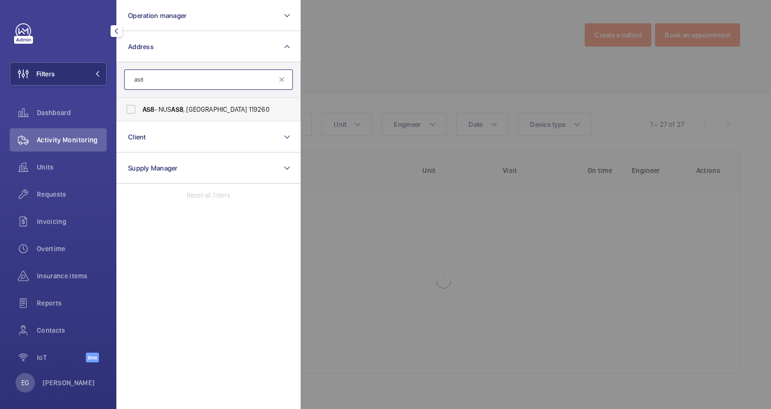
type input "as8"
click at [179, 104] on span "AS8 - NUS AS8 , SINGAPORE 119260" at bounding box center [209, 109] width 133 height 10
click at [141, 104] on input "AS8 - NUS AS8 , SINGAPORE 119260" at bounding box center [130, 108] width 19 height 19
checkbox input "true"
click at [352, 56] on div at bounding box center [686, 204] width 771 height 409
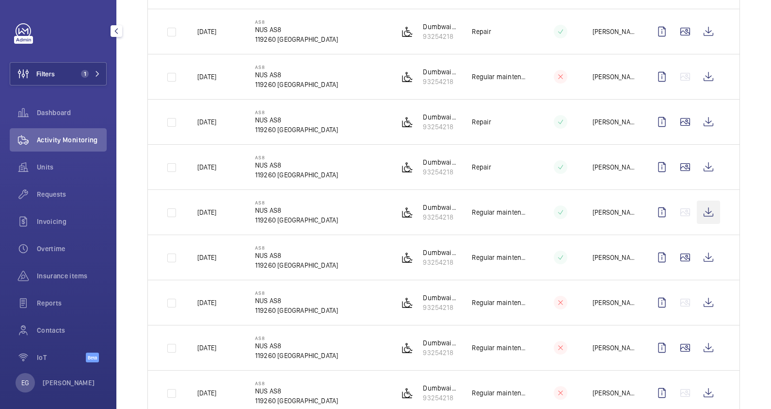
scroll to position [424, 0]
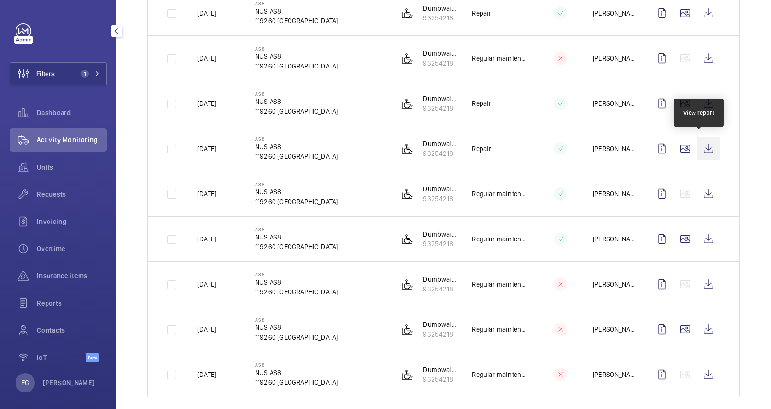
click at [705, 149] on wm-front-icon-button at bounding box center [708, 148] width 23 height 23
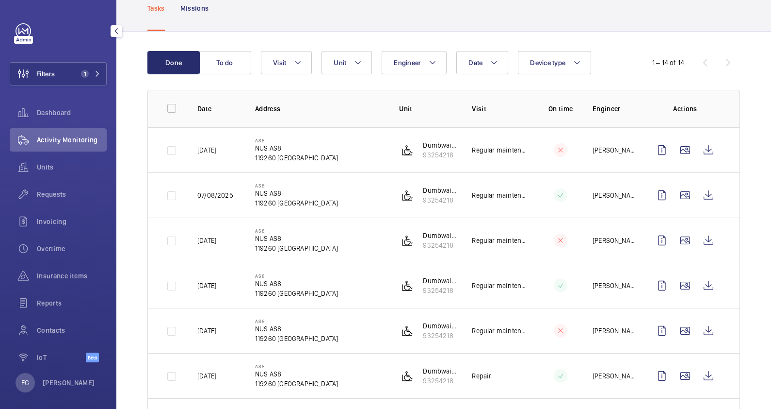
scroll to position [242, 0]
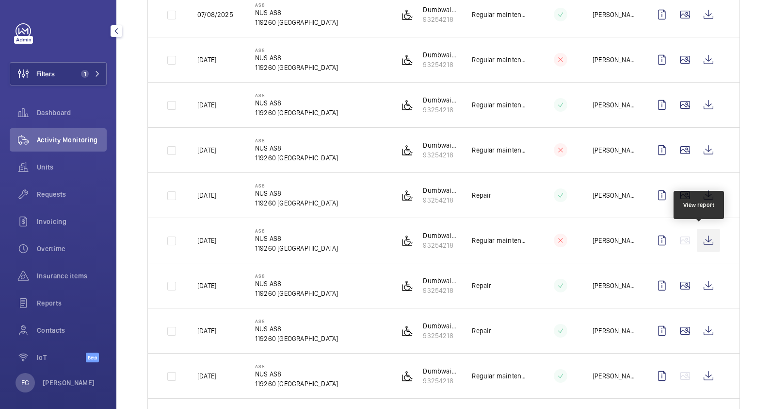
click at [699, 238] on wm-front-icon-button at bounding box center [708, 240] width 23 height 23
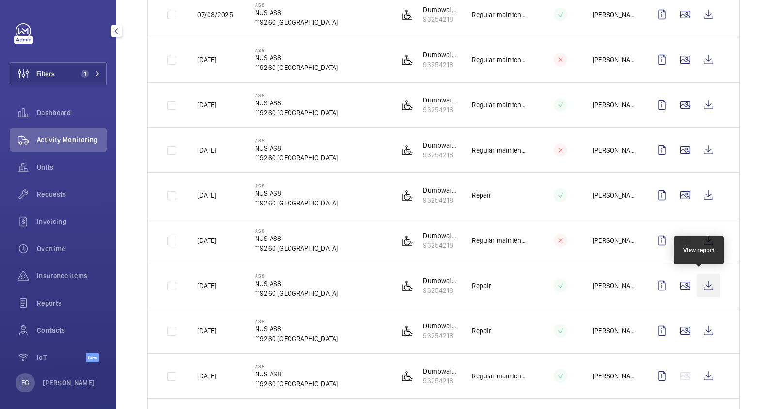
click at [702, 288] on wm-front-icon-button at bounding box center [708, 285] width 23 height 23
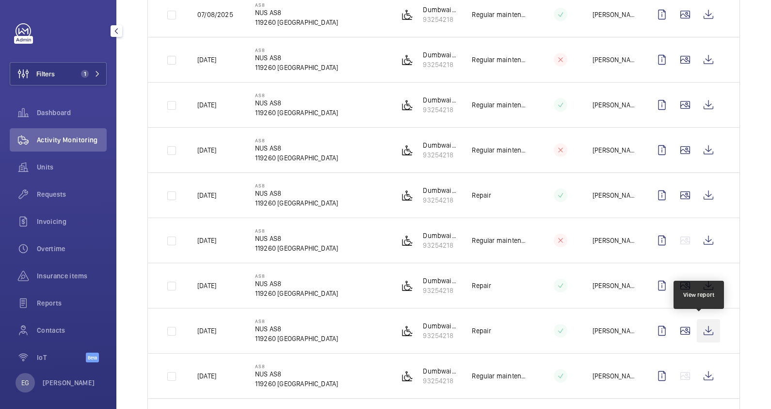
click at [702, 330] on wm-front-icon-button at bounding box center [708, 330] width 23 height 23
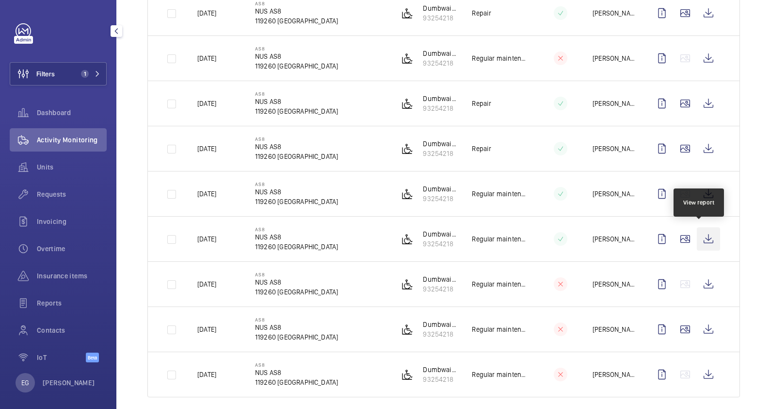
click at [697, 235] on wm-front-icon-button at bounding box center [708, 238] width 23 height 23
